Goal: Information Seeking & Learning: Learn about a topic

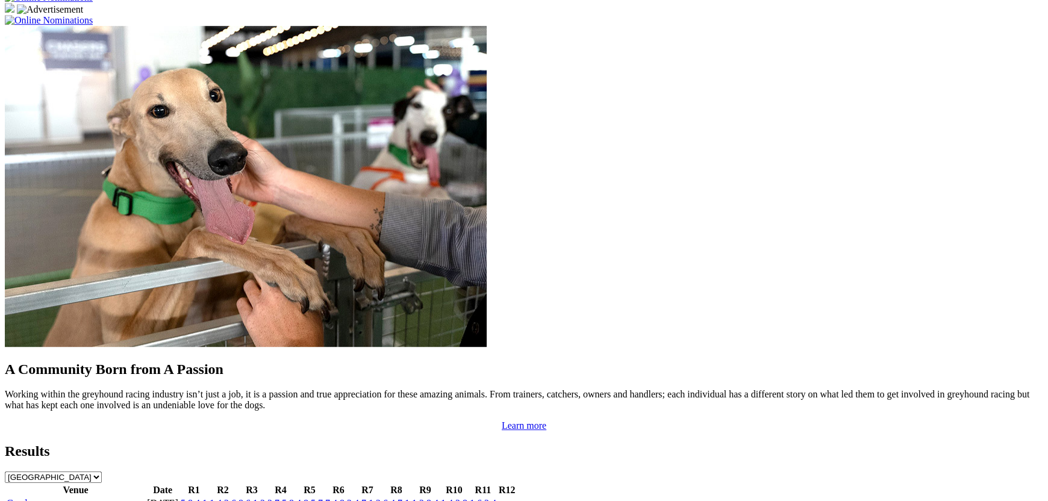
scroll to position [983, 0]
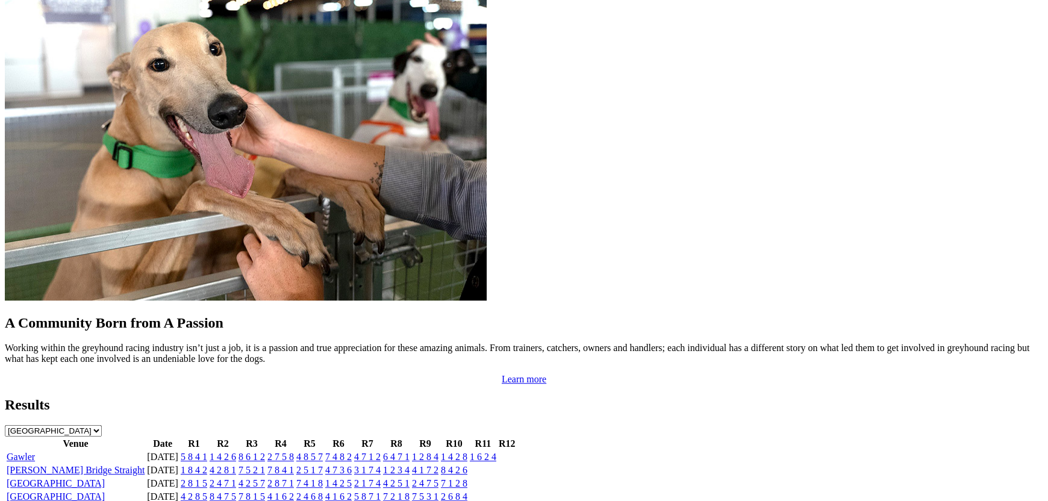
click at [35, 452] on link "Gawler" at bounding box center [21, 457] width 28 height 10
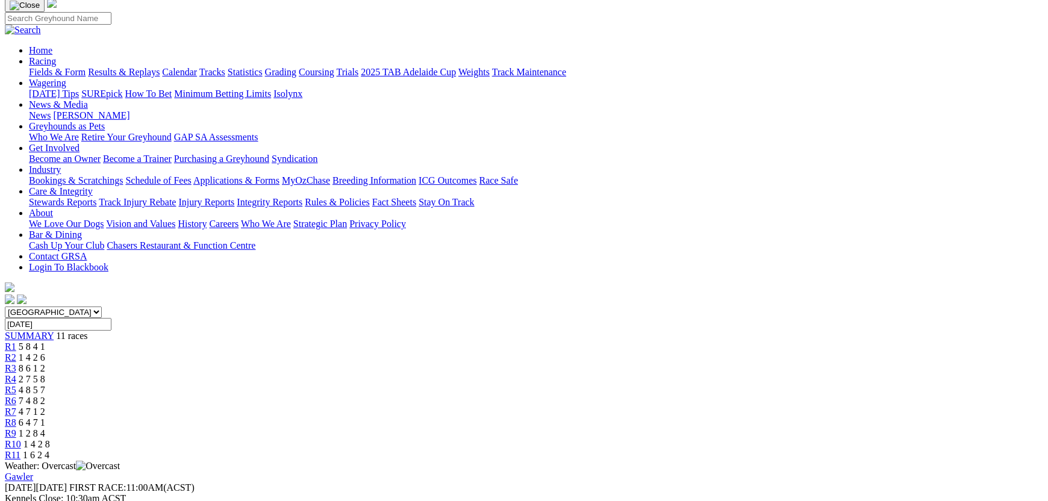
scroll to position [60, 0]
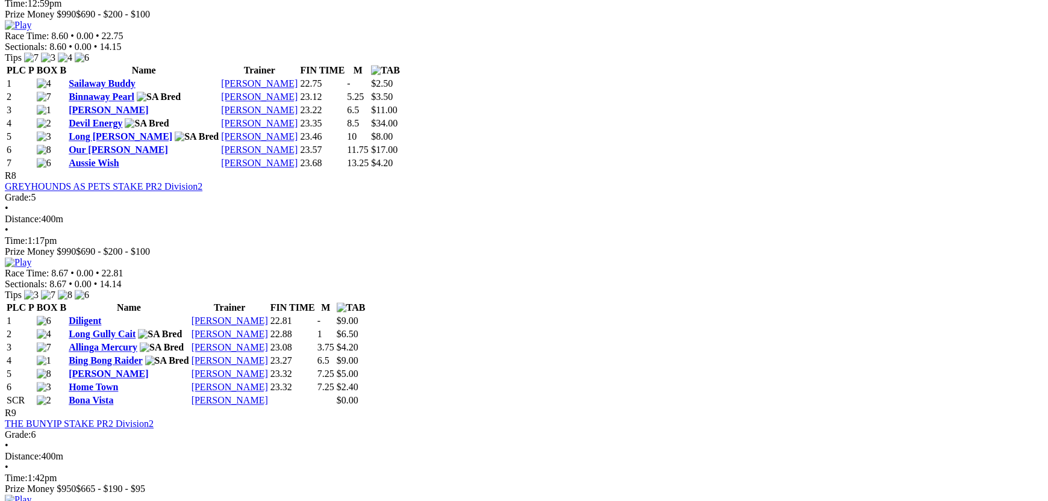
scroll to position [2073, 0]
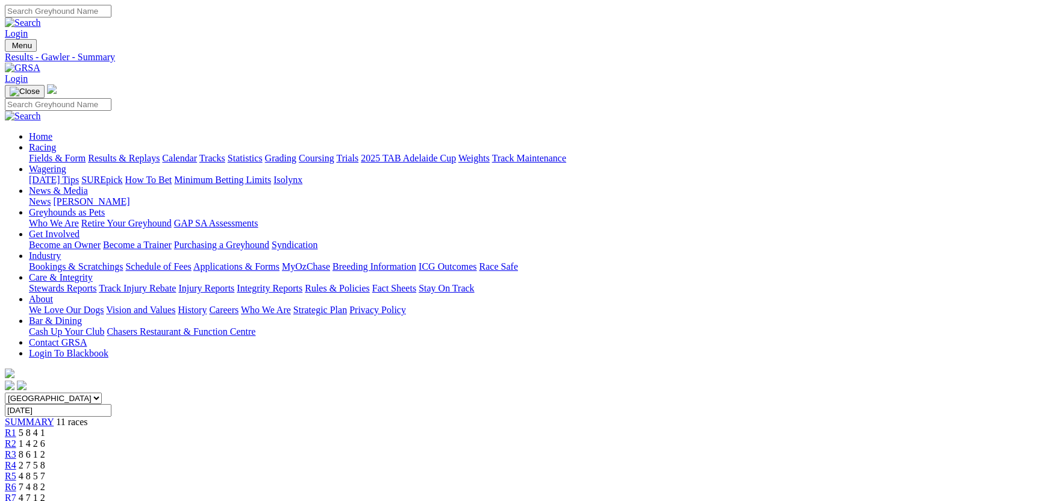
click at [86, 153] on link "Fields & Form" at bounding box center [57, 158] width 57 height 10
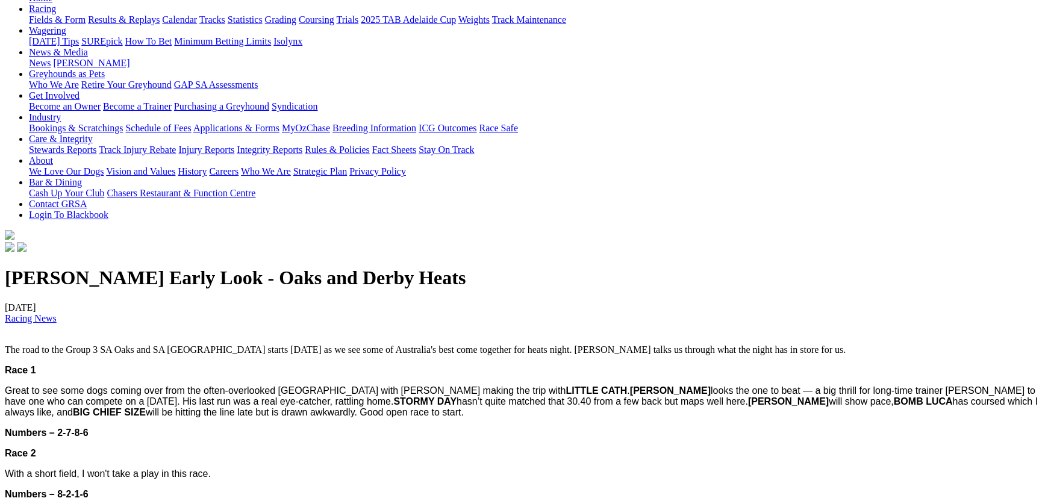
scroll to position [120, 0]
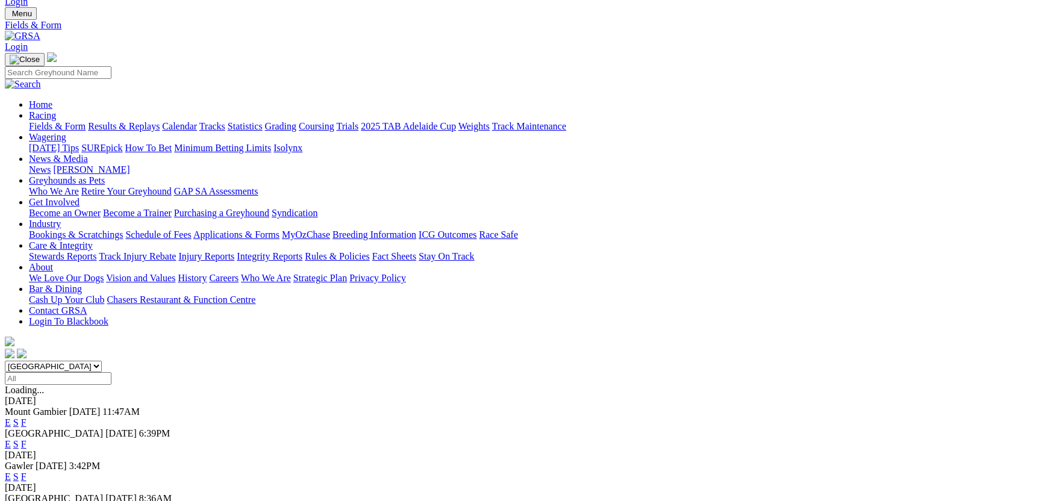
scroll to position [60, 0]
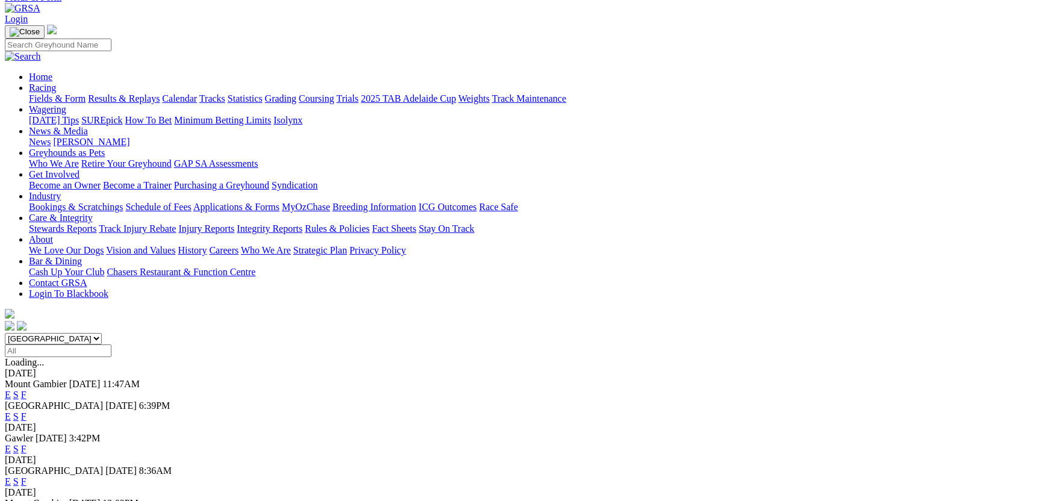
click at [27, 411] on link "F" at bounding box center [23, 416] width 5 height 10
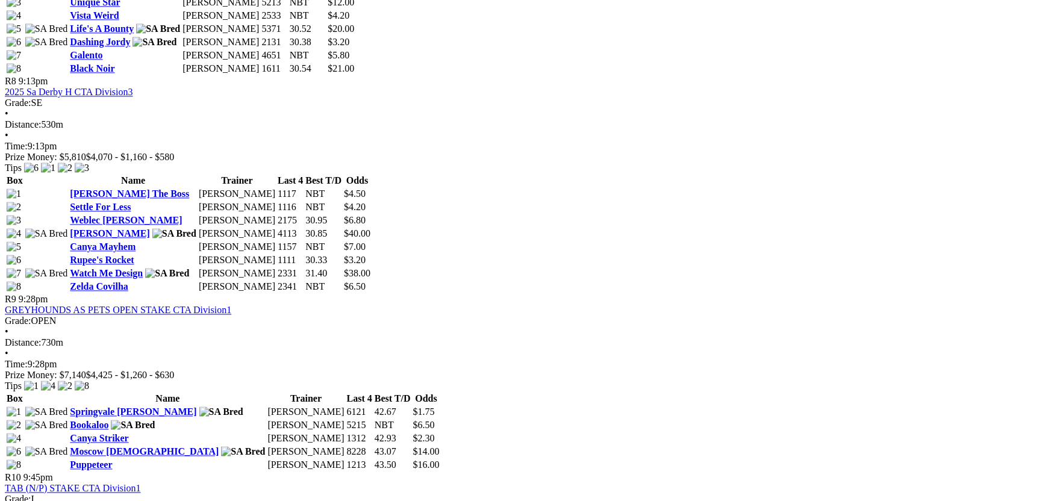
scroll to position [2138, 0]
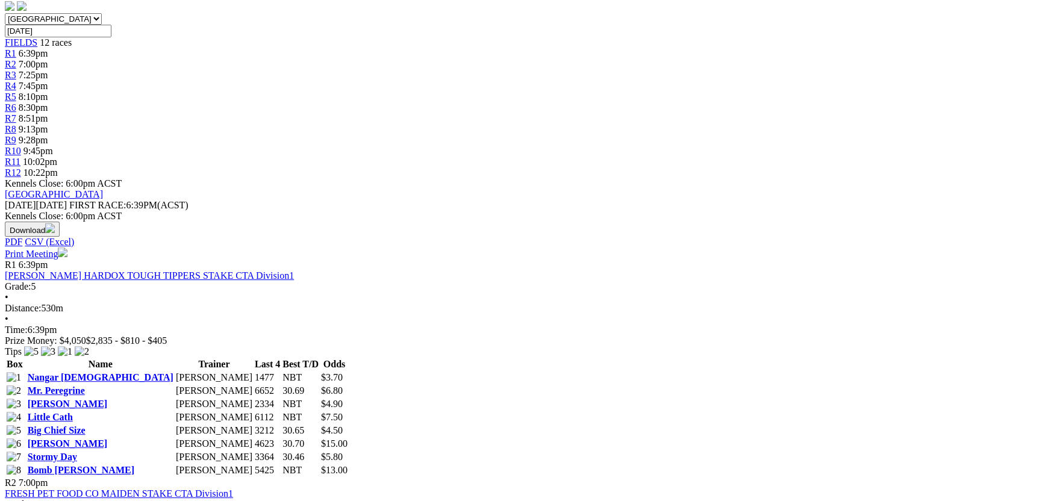
scroll to position [0, 0]
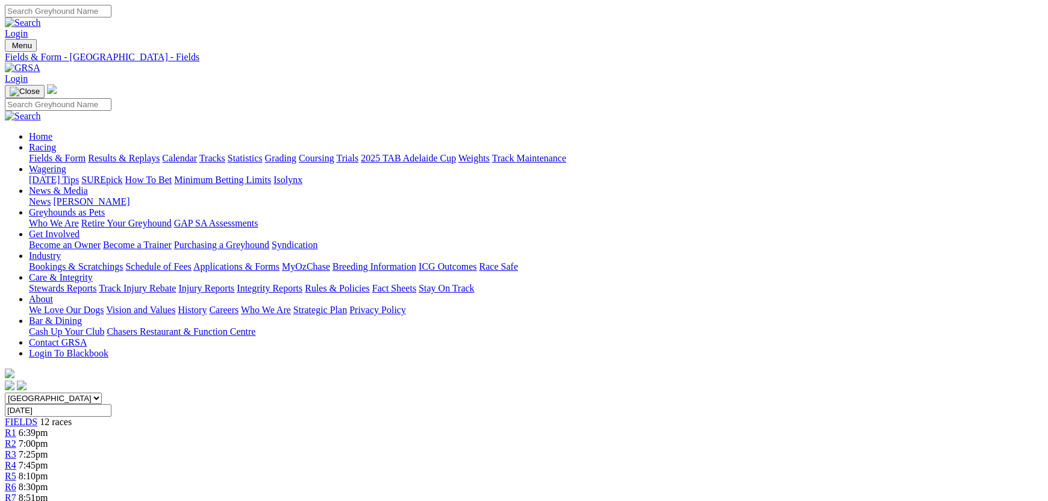
click at [302, 283] on link "Integrity Reports" at bounding box center [270, 288] width 66 height 10
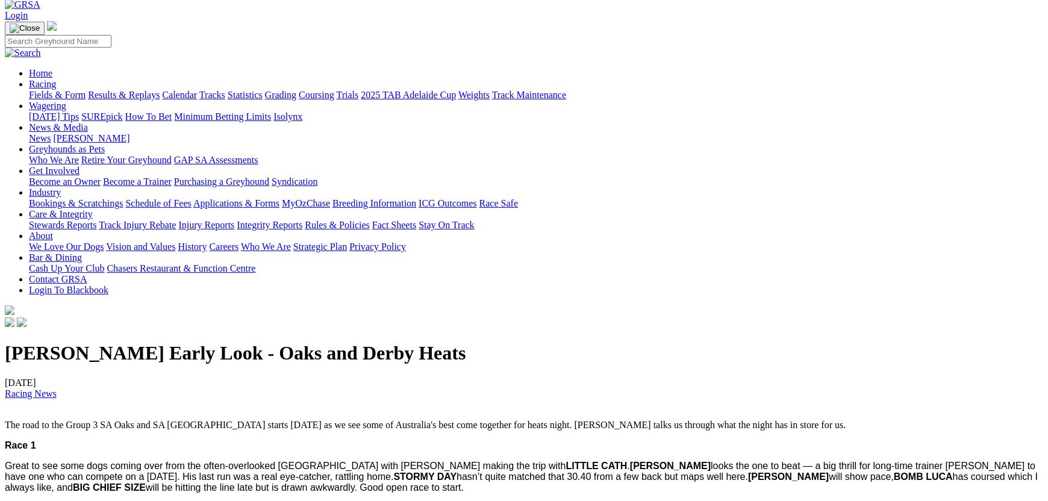
scroll to position [60, 0]
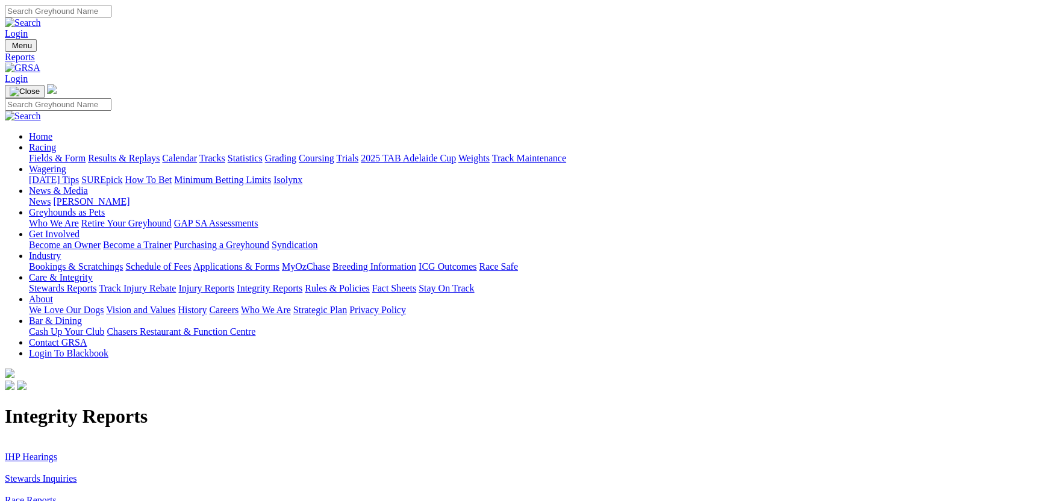
click at [57, 452] on link "IHP Hearings" at bounding box center [31, 457] width 52 height 10
click at [77, 473] on link "Stewards Inquiries" at bounding box center [41, 478] width 72 height 10
